Goal: Entertainment & Leisure: Consume media (video, audio)

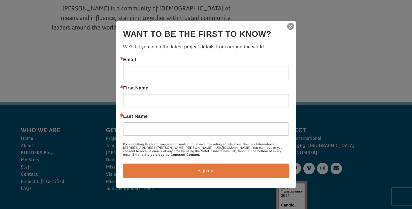
scroll to position [832, 0]
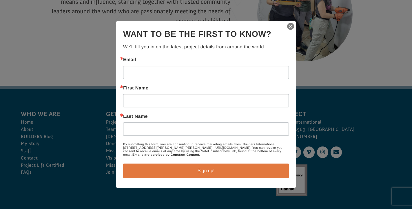
click at [290, 26] on img "button" at bounding box center [290, 26] width 8 height 8
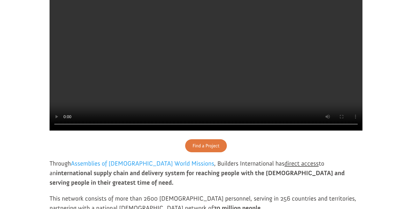
scroll to position [191, 0]
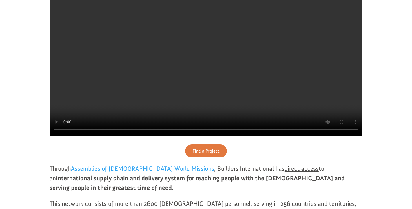
click at [200, 69] on video at bounding box center [206, 57] width 313 height 156
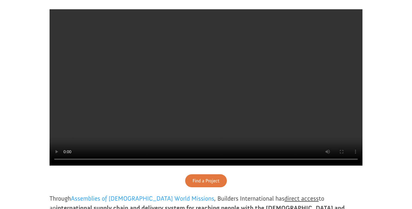
scroll to position [161, 0]
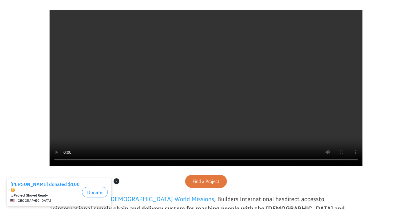
click at [116, 181] on button "Close dialog" at bounding box center [117, 181] width 6 height 6
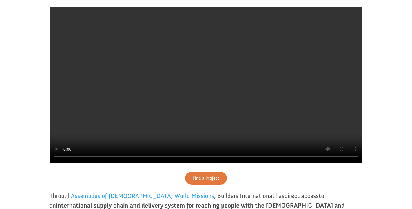
scroll to position [165, 0]
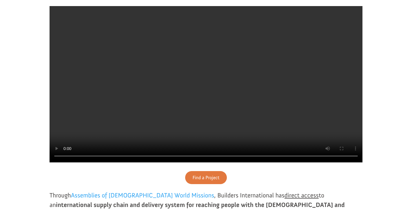
click at [358, 162] on video at bounding box center [206, 84] width 313 height 156
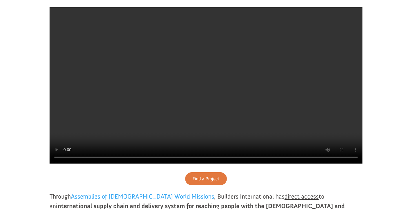
scroll to position [164, 0]
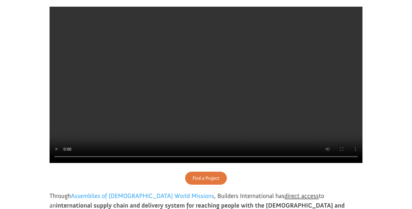
click at [355, 163] on video at bounding box center [206, 85] width 313 height 156
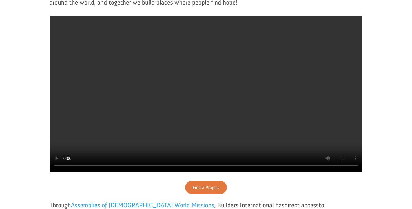
scroll to position [158, 0]
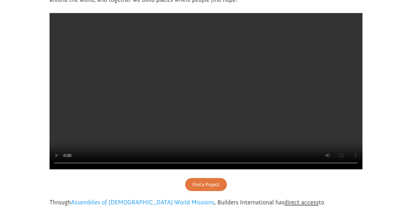
click at [284, 169] on video at bounding box center [206, 91] width 313 height 156
click at [281, 169] on video at bounding box center [206, 91] width 313 height 156
click at [64, 169] on video at bounding box center [206, 91] width 313 height 156
click at [242, 153] on video at bounding box center [206, 91] width 313 height 156
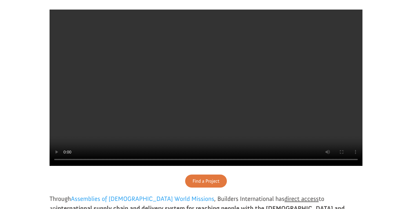
scroll to position [162, 0]
